Goal: Browse casually

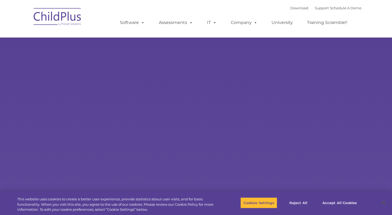
select select "MEDIUM"
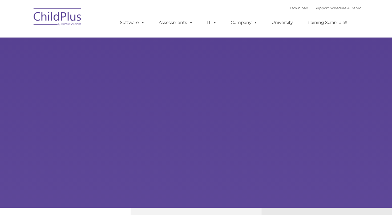
type input ""
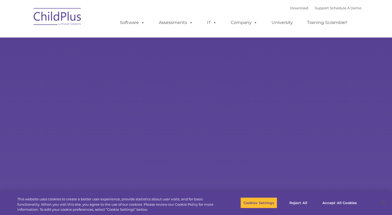
select select "MEDIUM"
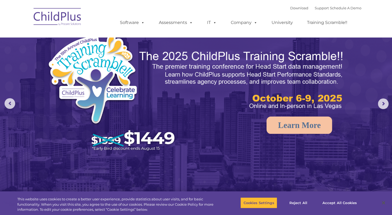
click at [2, 157] on img at bounding box center [196, 123] width 392 height 246
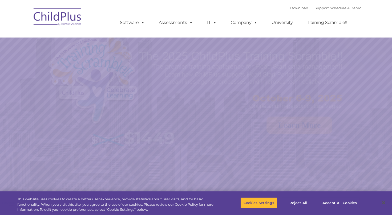
select select "MEDIUM"
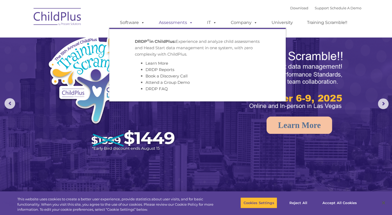
click at [188, 23] on span at bounding box center [190, 22] width 6 height 5
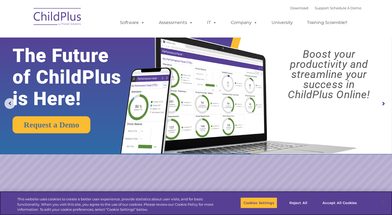
click at [1, 214] on div "This website uses cookies to create a better user experience, provide statistic…" at bounding box center [108, 204] width 216 height 24
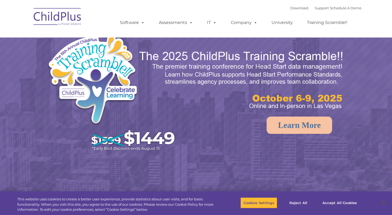
select select "MEDIUM"
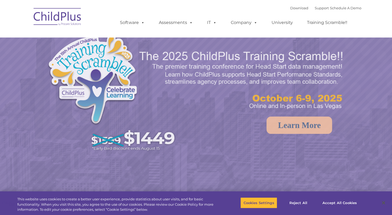
select select "MEDIUM"
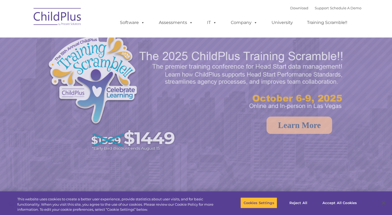
select select "MEDIUM"
